Goal: Obtain resource: Obtain resource

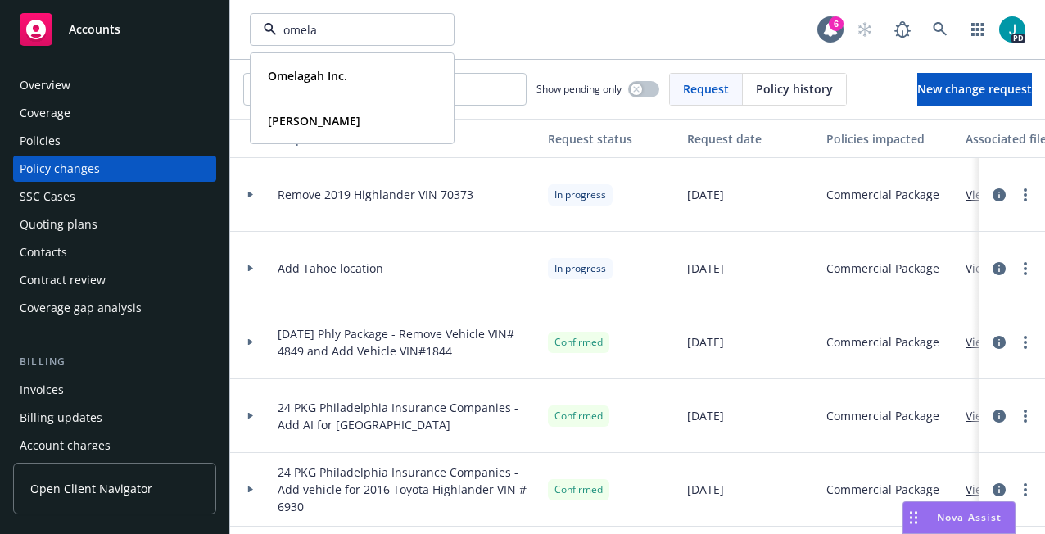
type input "omelag"
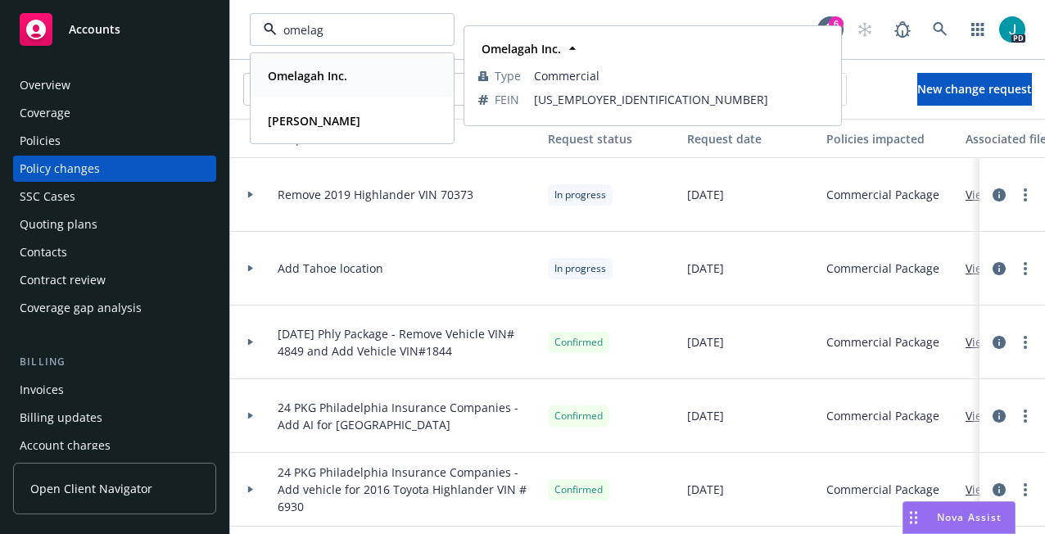
click at [288, 84] on span "Omelagah Inc." at bounding box center [307, 75] width 79 height 17
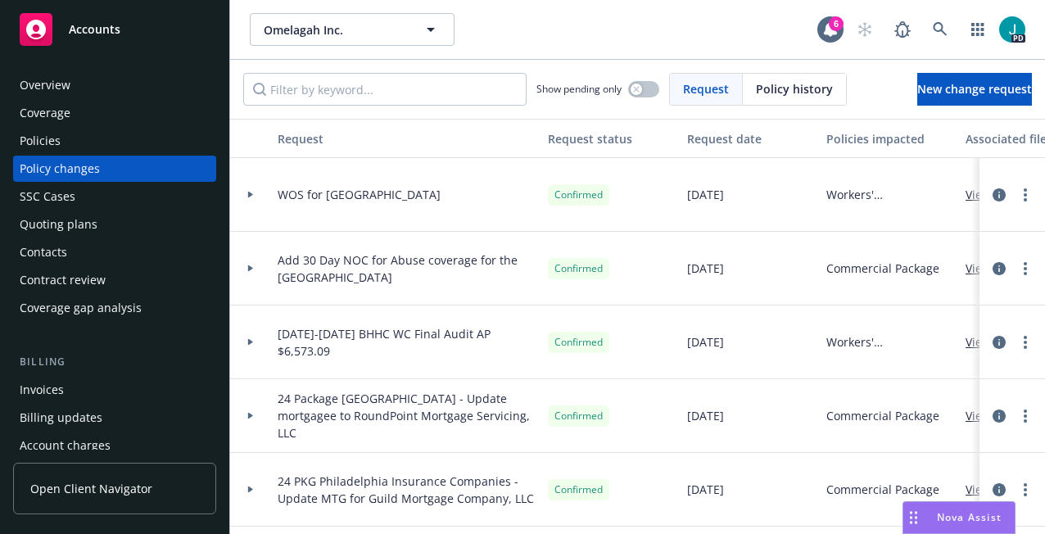
click at [60, 115] on div "Coverage" at bounding box center [45, 113] width 51 height 26
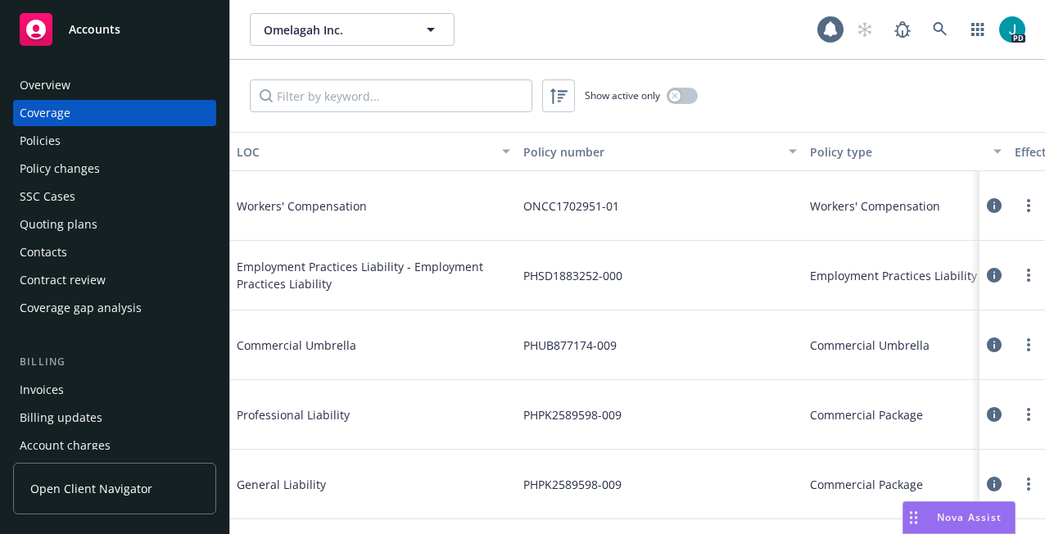
click at [60, 138] on div "Policies" at bounding box center [115, 141] width 190 height 26
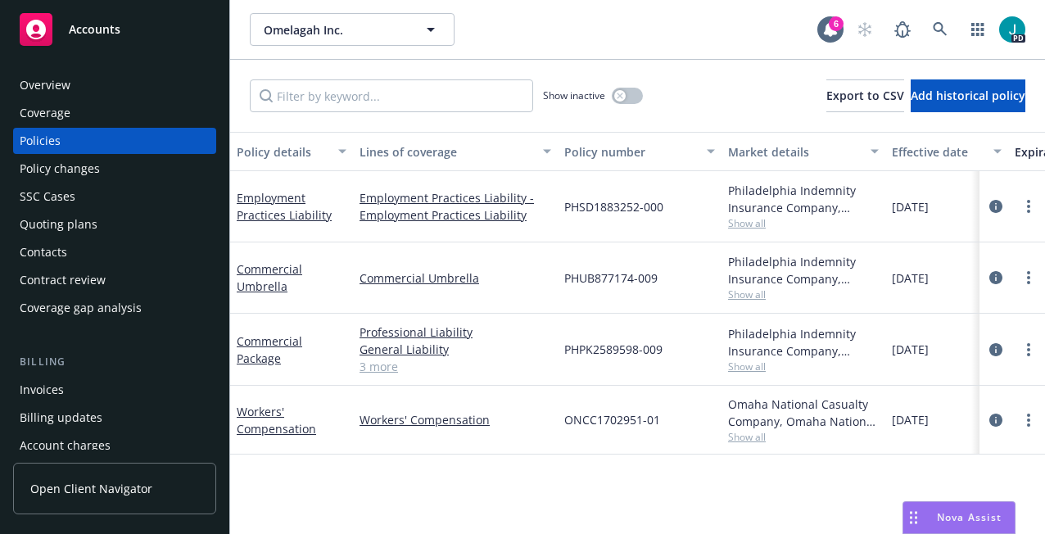
click at [67, 88] on div "Overview" at bounding box center [45, 85] width 51 height 26
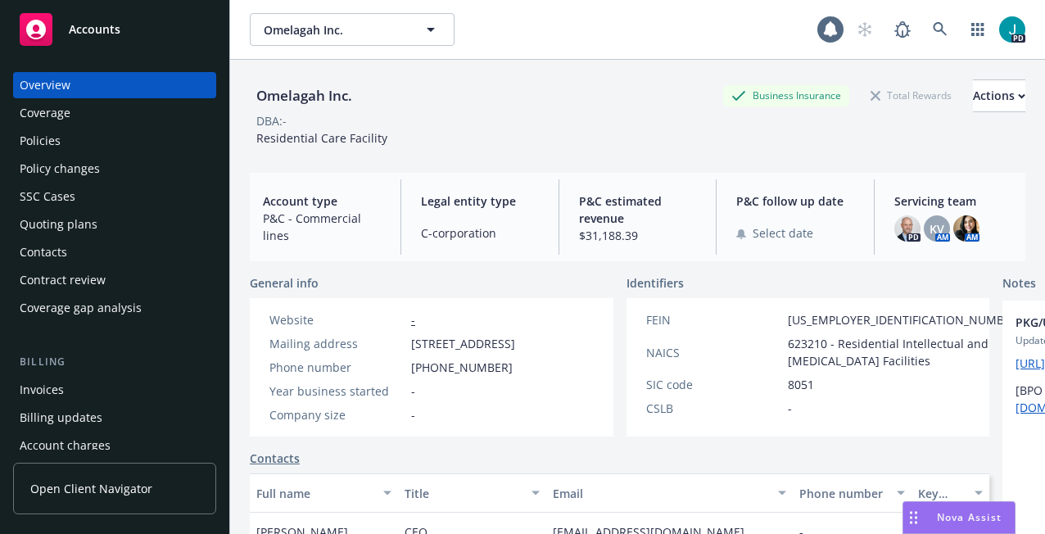
click at [75, 136] on div "Policies" at bounding box center [115, 141] width 190 height 26
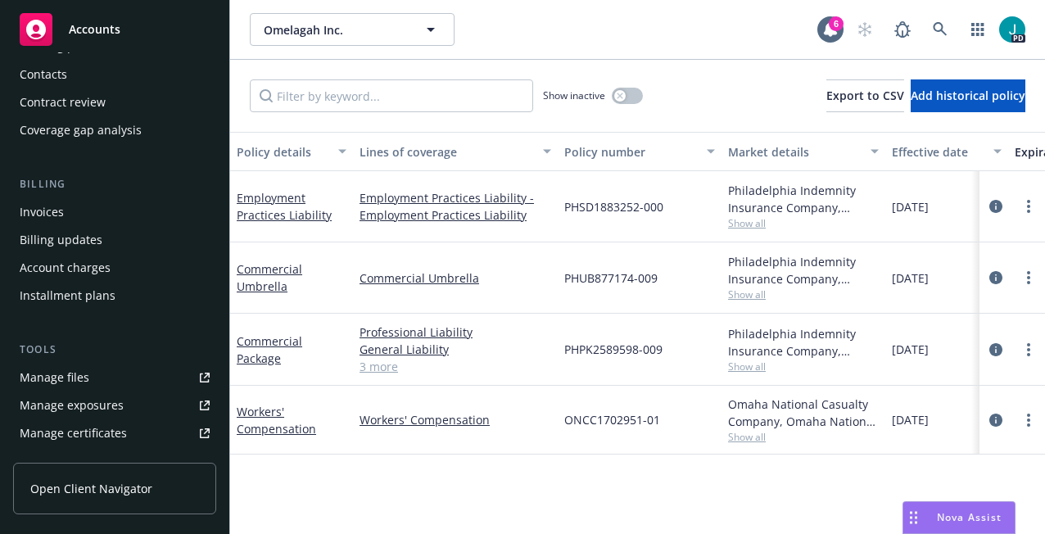
scroll to position [219, 0]
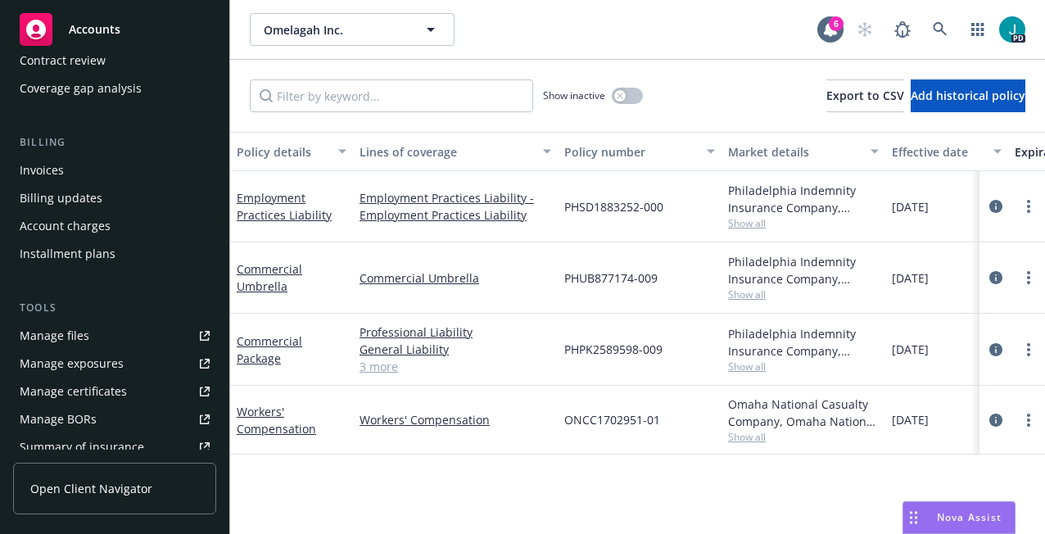
click at [75, 334] on div "Manage files" at bounding box center [55, 336] width 70 height 26
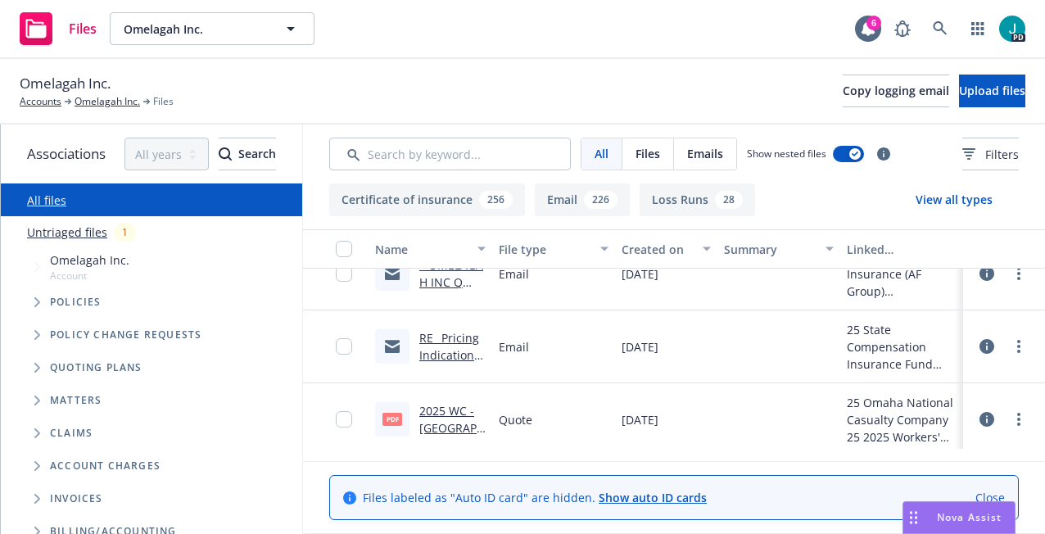
scroll to position [3508, 0]
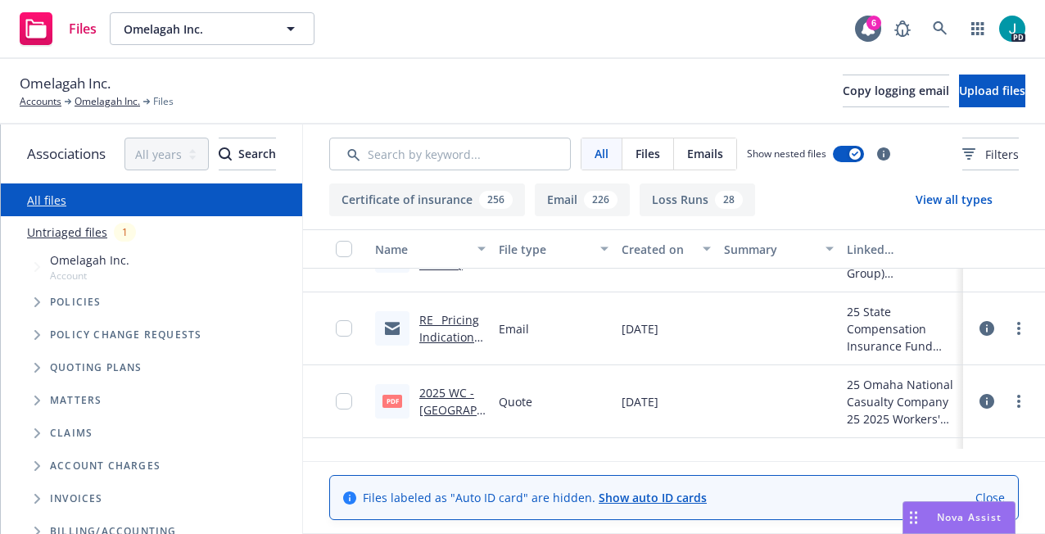
click at [452, 392] on link "2025 WC - [GEOGRAPHIC_DATA]pdf" at bounding box center [451, 418] width 65 height 67
